Goal: Navigation & Orientation: Go to known website

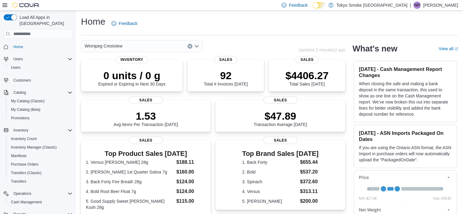
click at [441, 6] on p "Nicole Rusnak" at bounding box center [440, 5] width 35 height 7
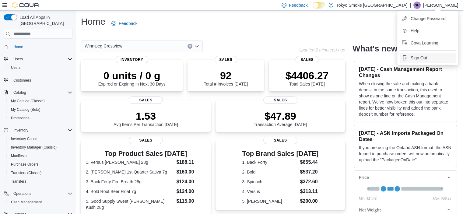
click at [417, 58] on span "Sign Out" at bounding box center [419, 58] width 16 height 6
